Goal: Task Accomplishment & Management: Use online tool/utility

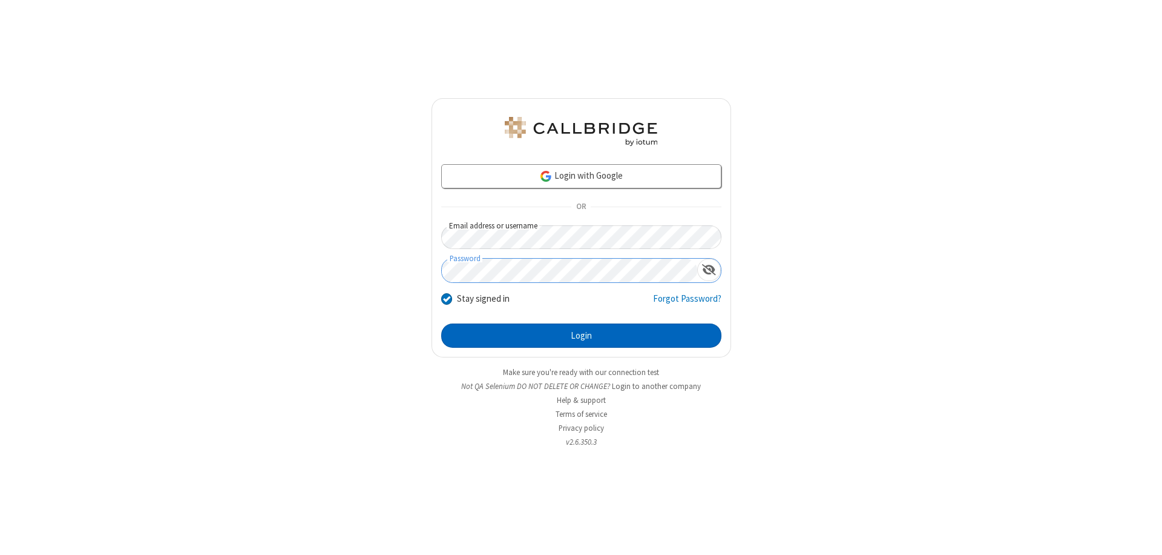
click at [581, 335] on button "Login" at bounding box center [581, 335] width 280 height 24
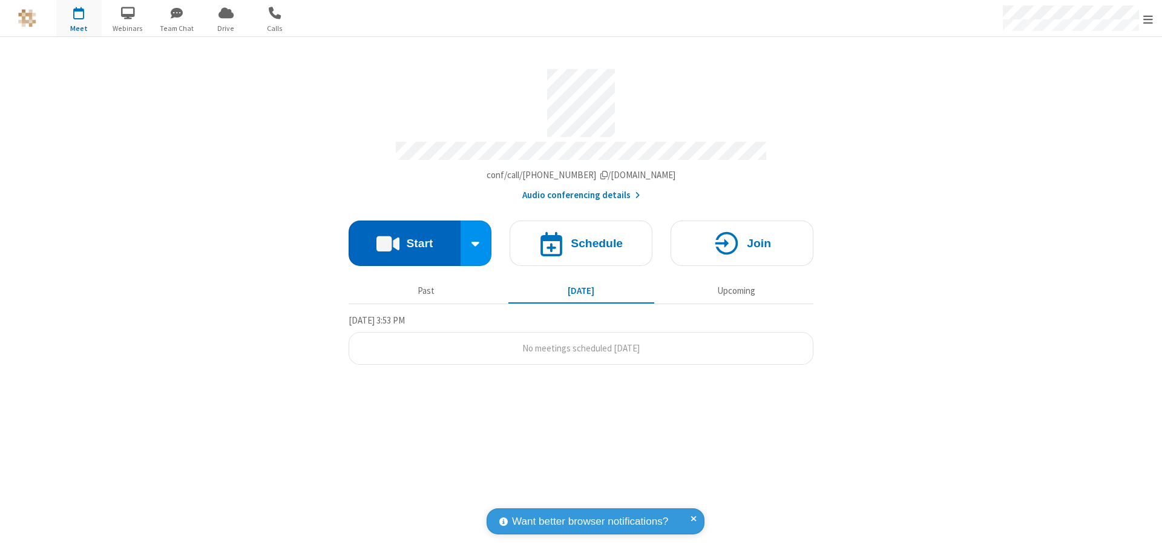
click at [404, 237] on button "Start" at bounding box center [405, 242] width 112 height 45
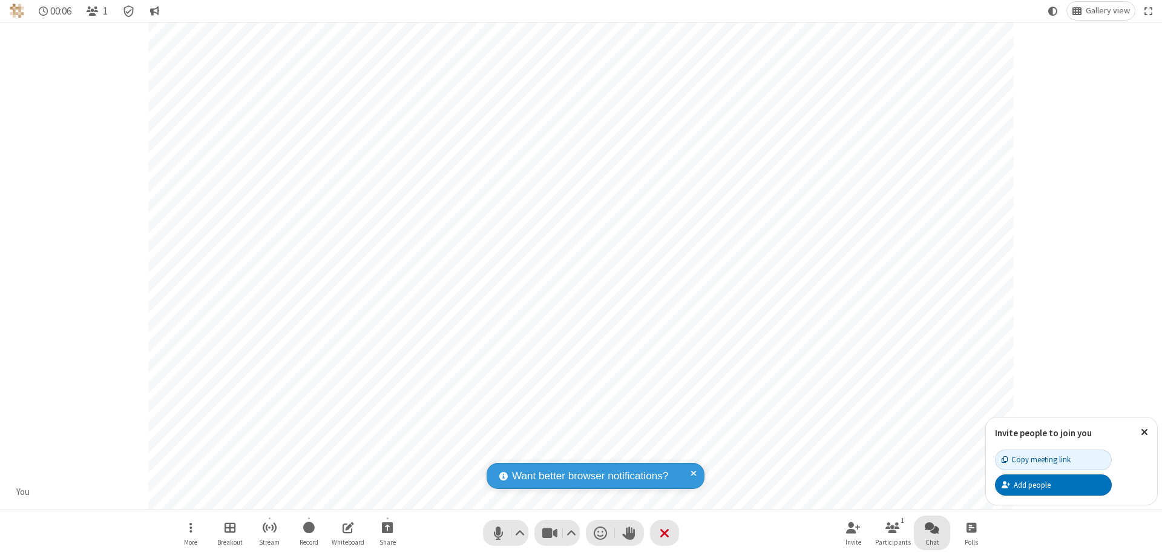
click at [932, 527] on span "Open chat" at bounding box center [932, 526] width 15 height 15
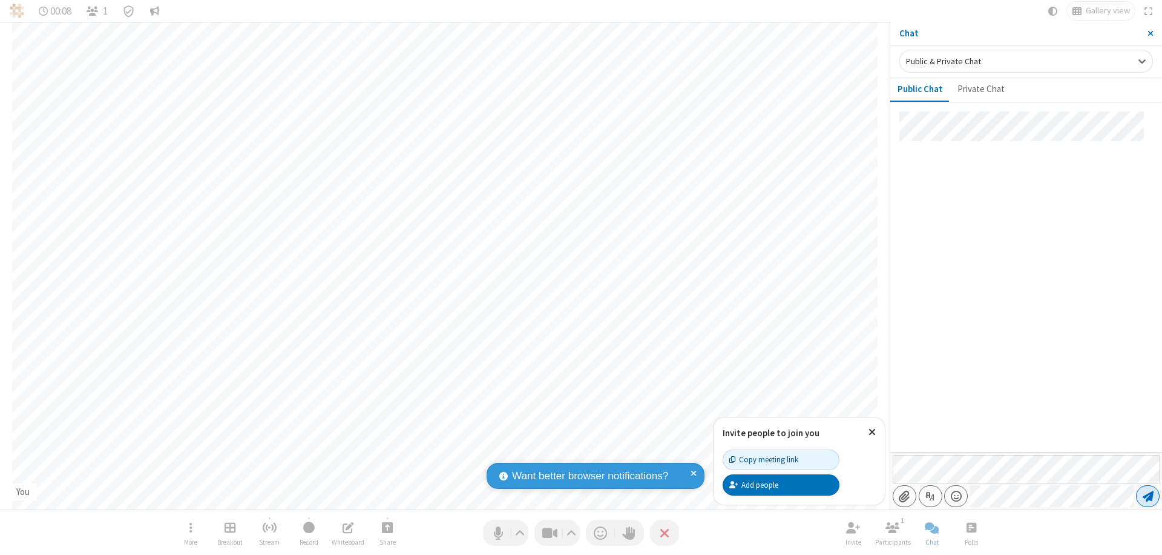
click at [1148, 496] on span "Send message" at bounding box center [1148, 496] width 11 height 12
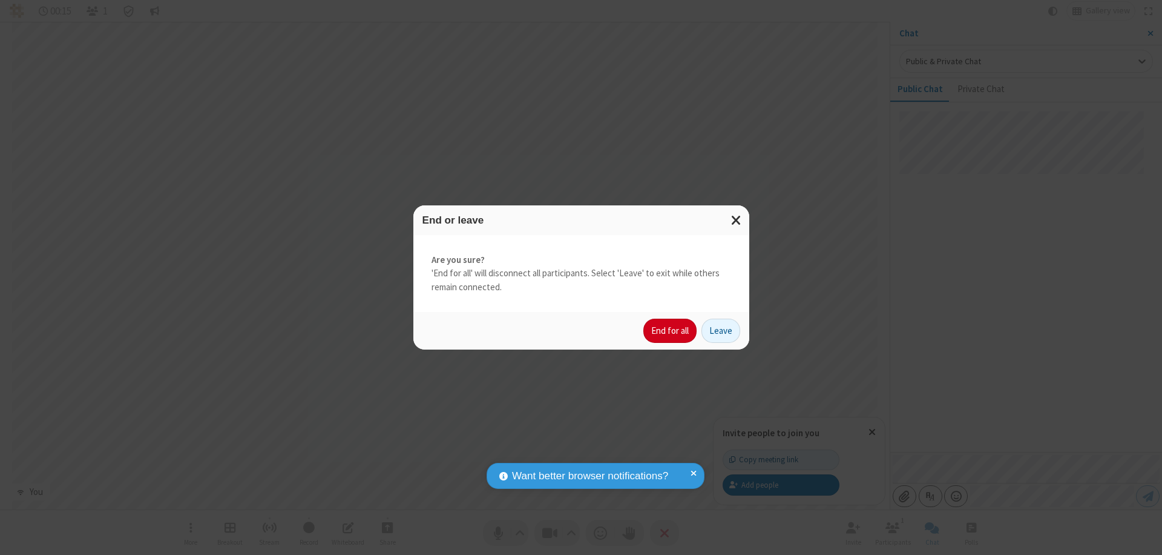
click at [671, 331] on button "End for all" at bounding box center [670, 330] width 53 height 24
